Goal: Entertainment & Leisure: Consume media (video, audio)

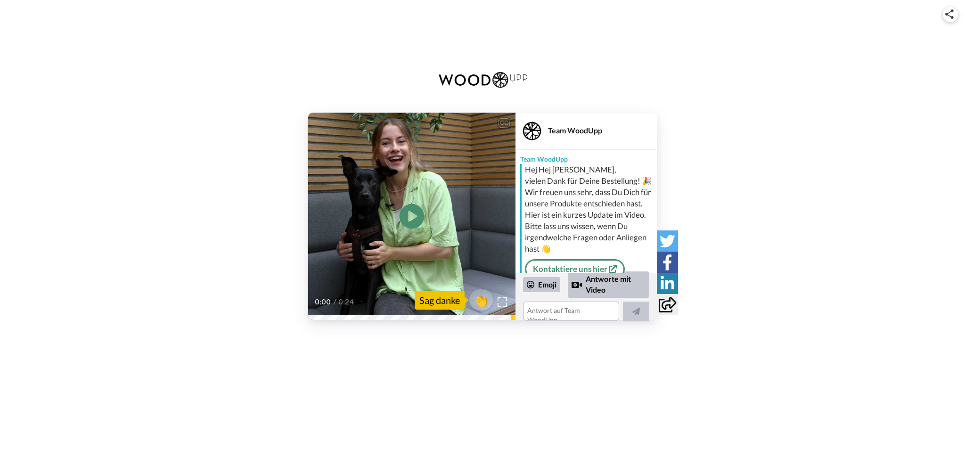
click at [414, 219] on icon at bounding box center [412, 216] width 25 height 25
click at [409, 217] on icon "Play/Pause" at bounding box center [412, 216] width 25 height 45
click at [409, 221] on icon "Play/Pause" at bounding box center [412, 216] width 25 height 45
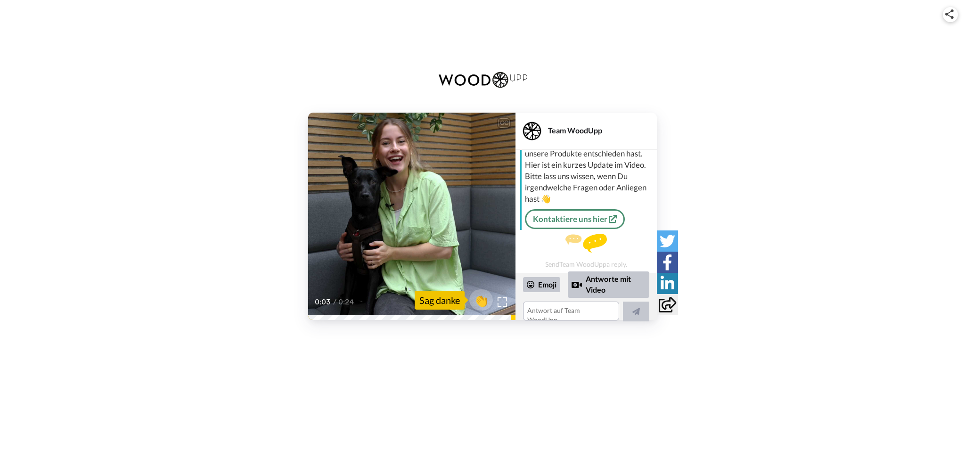
scroll to position [84, 0]
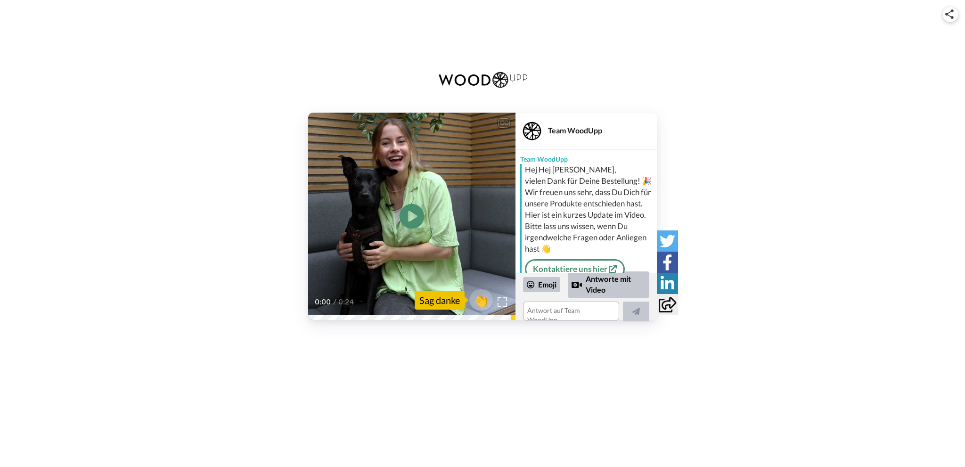
click at [407, 212] on icon at bounding box center [412, 216] width 25 height 25
